Goal: Task Accomplishment & Management: Manage account settings

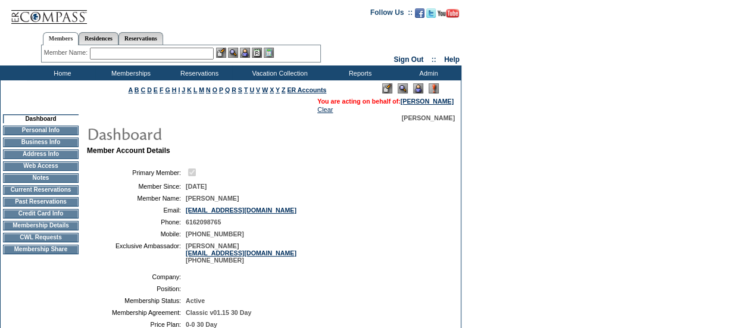
click at [194, 57] on input "text" at bounding box center [152, 54] width 124 height 12
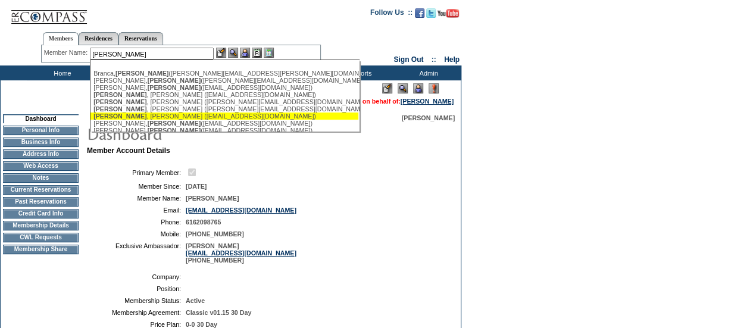
click at [236, 118] on div "Lindsey , Tim (timlindsey3193@gmail.com)" at bounding box center [224, 115] width 262 height 7
type input "Lindsey, Tim (timlindsey3193@gmail.com)"
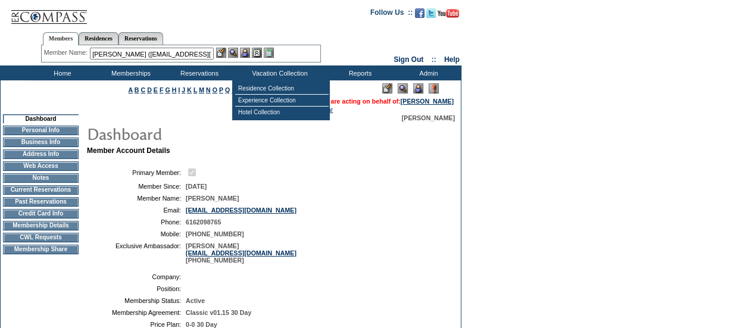
click at [248, 48] on img at bounding box center [245, 53] width 10 height 10
click at [237, 53] on img at bounding box center [233, 53] width 10 height 10
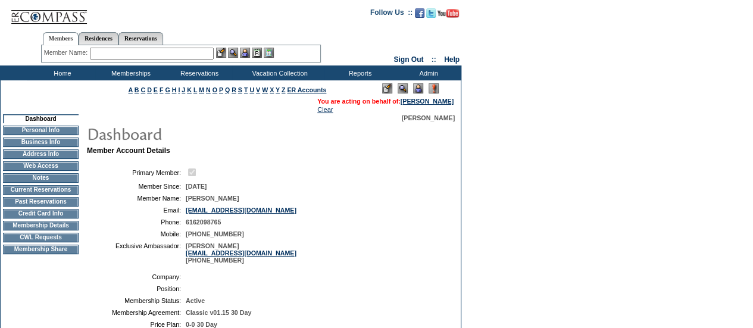
click at [58, 230] on td "Membership Details" at bounding box center [41, 226] width 76 height 10
